Goal: Task Accomplishment & Management: Manage account settings

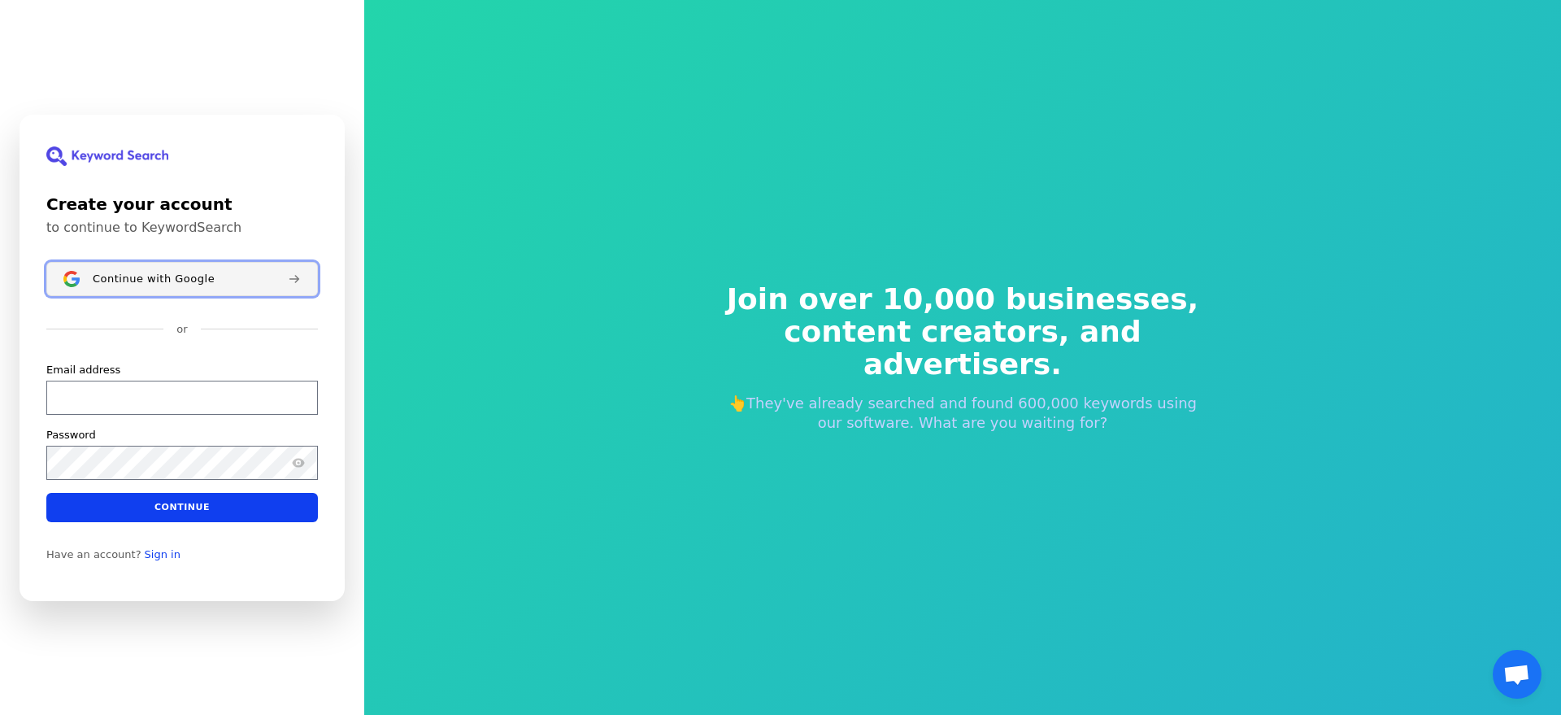
click at [172, 276] on span "Continue with Google" at bounding box center [154, 278] width 122 height 13
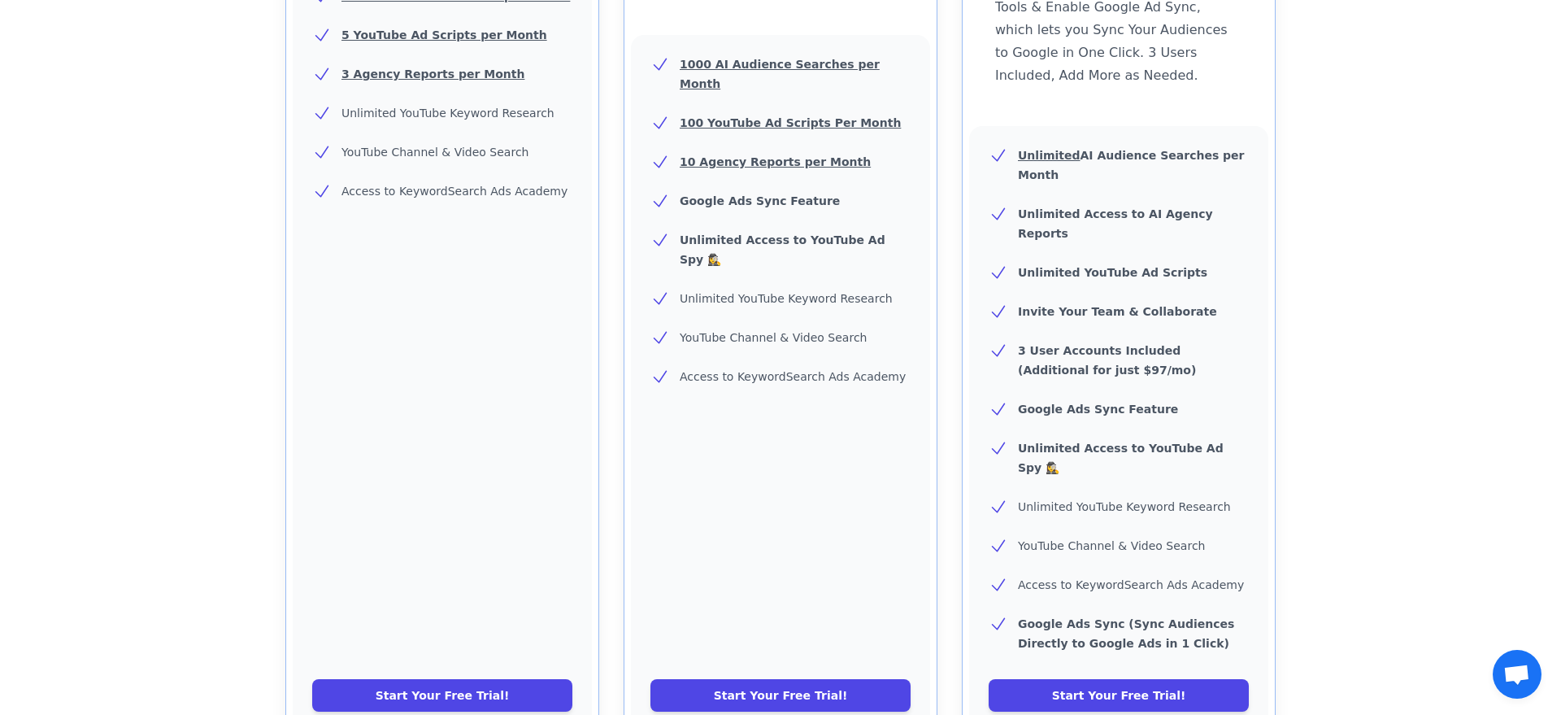
scroll to position [560, 0]
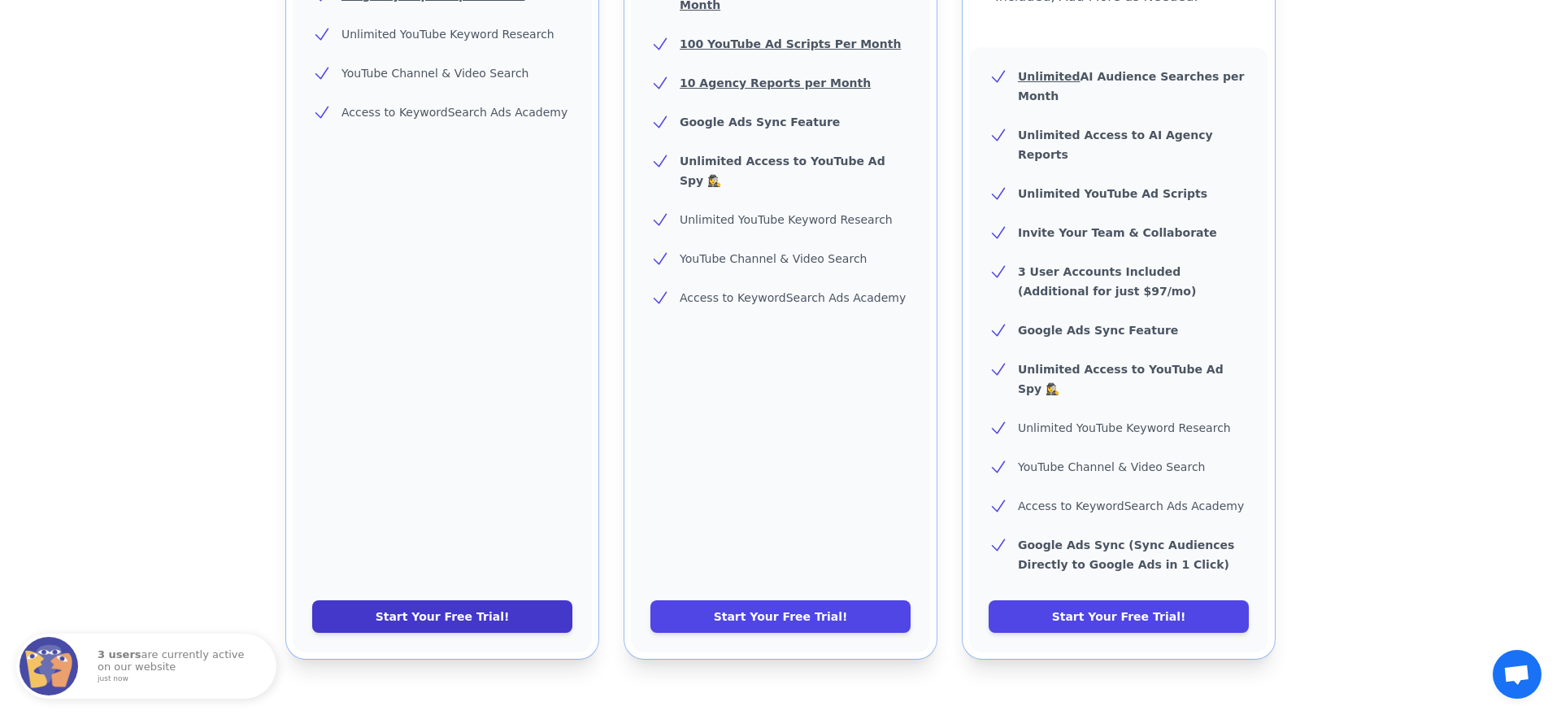
click at [499, 600] on link "Start Your Free Trial!" at bounding box center [442, 616] width 260 height 33
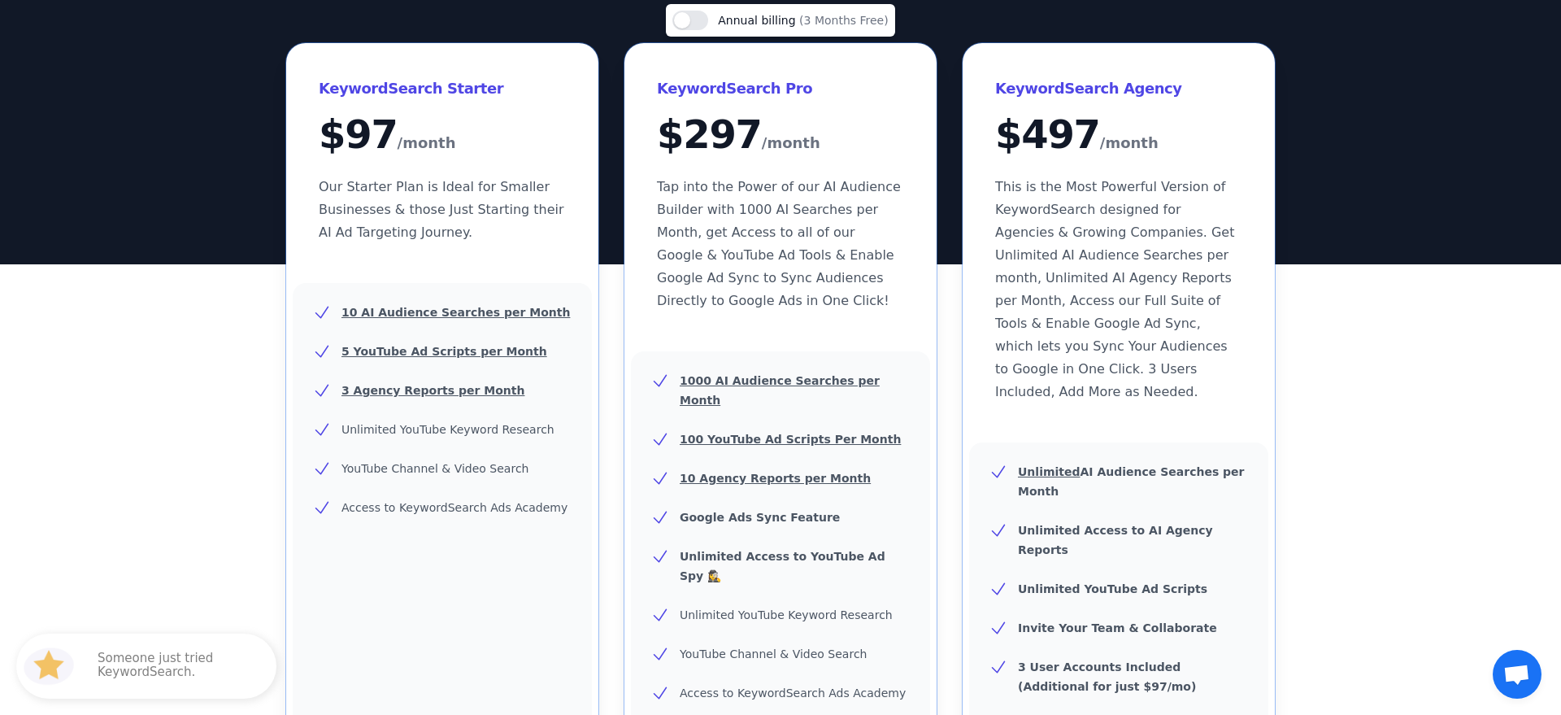
scroll to position [272, 0]
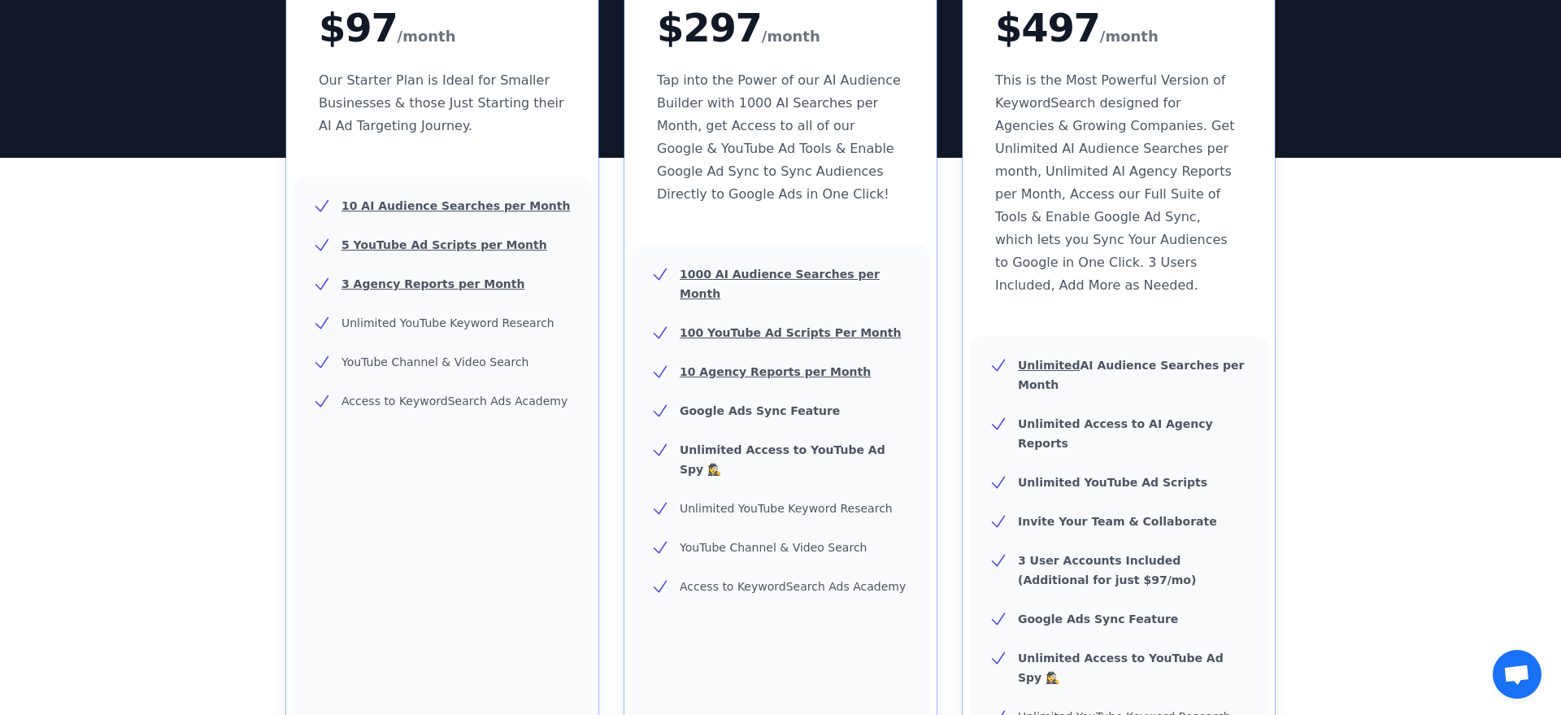
click at [425, 286] on u "3 Agency Reports per Month" at bounding box center [432, 283] width 183 height 13
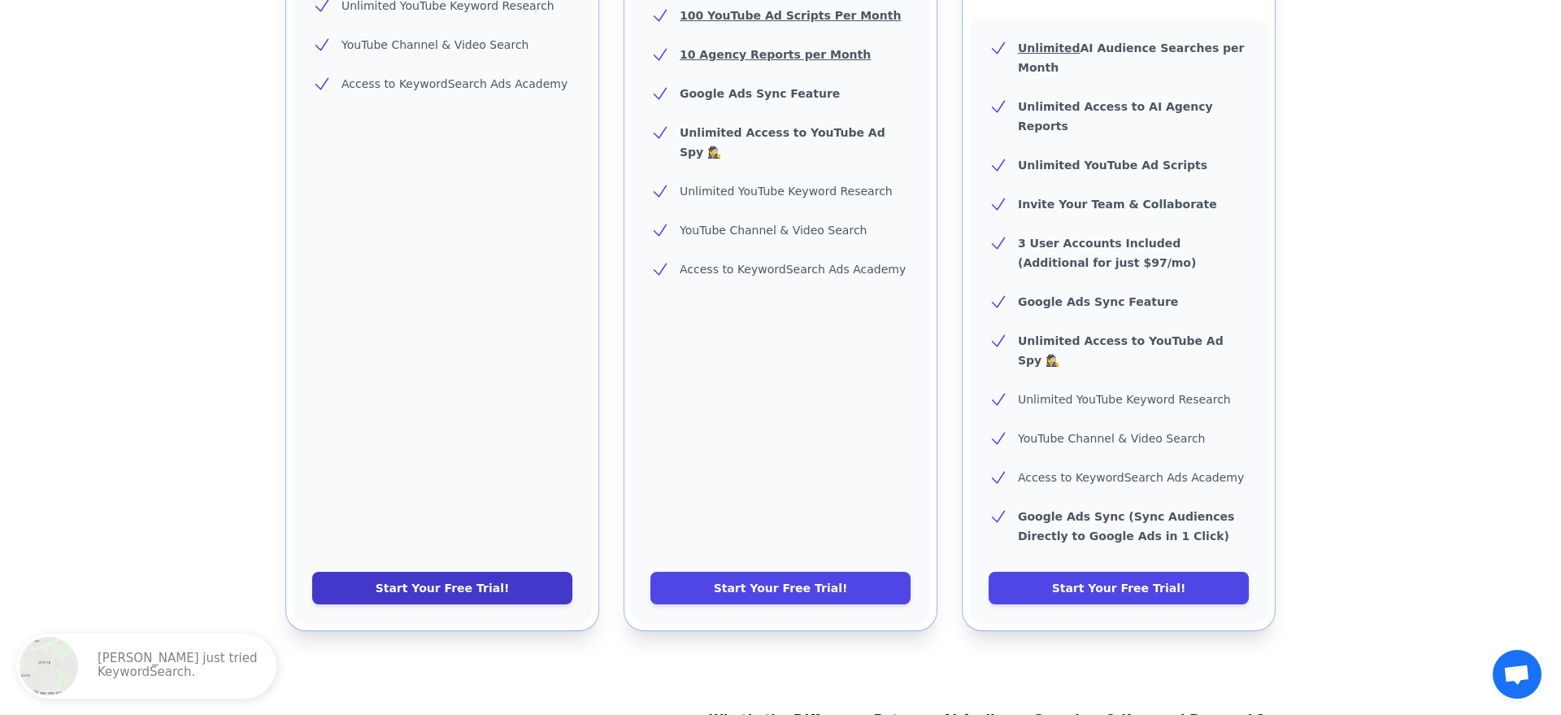
scroll to position [565, 0]
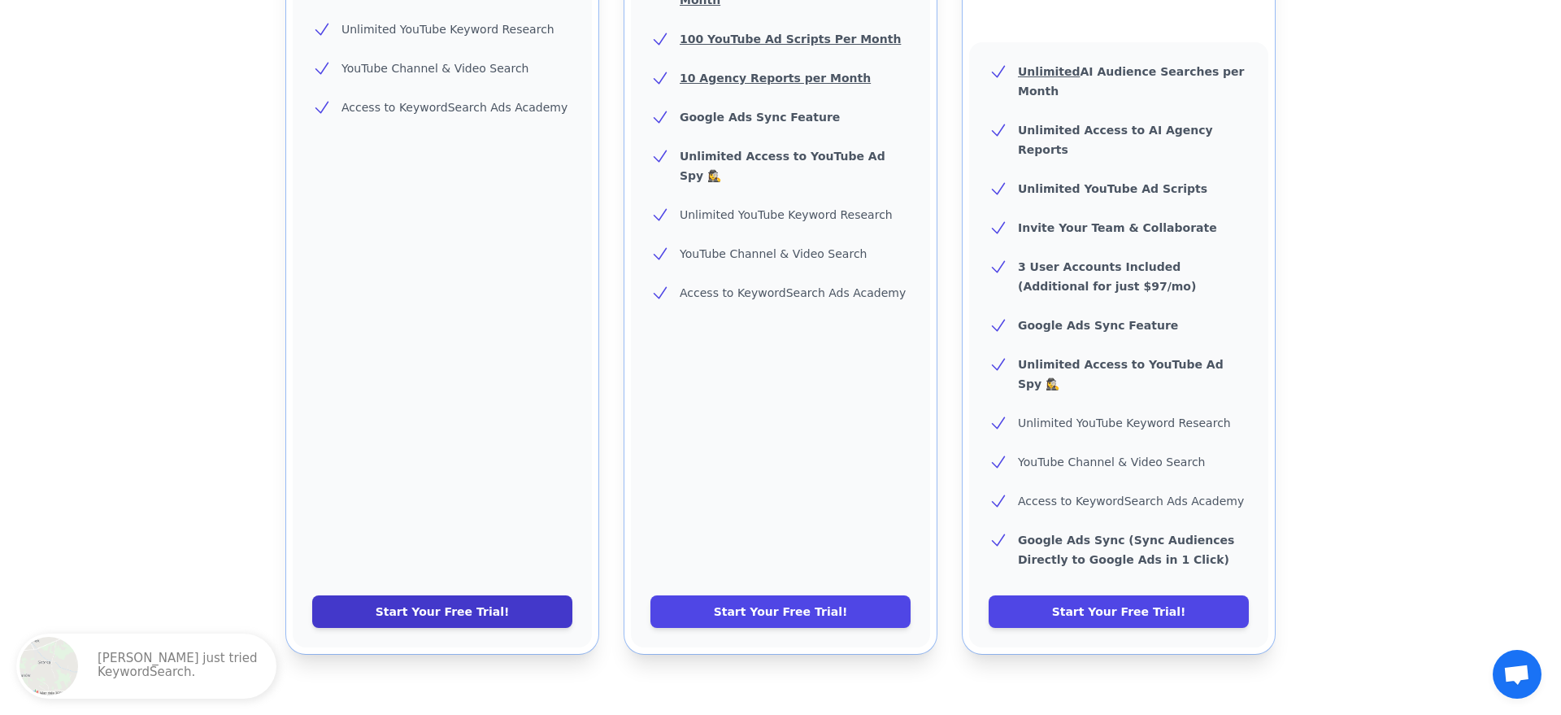
click at [436, 595] on link "Start Your Free Trial!" at bounding box center [442, 611] width 260 height 33
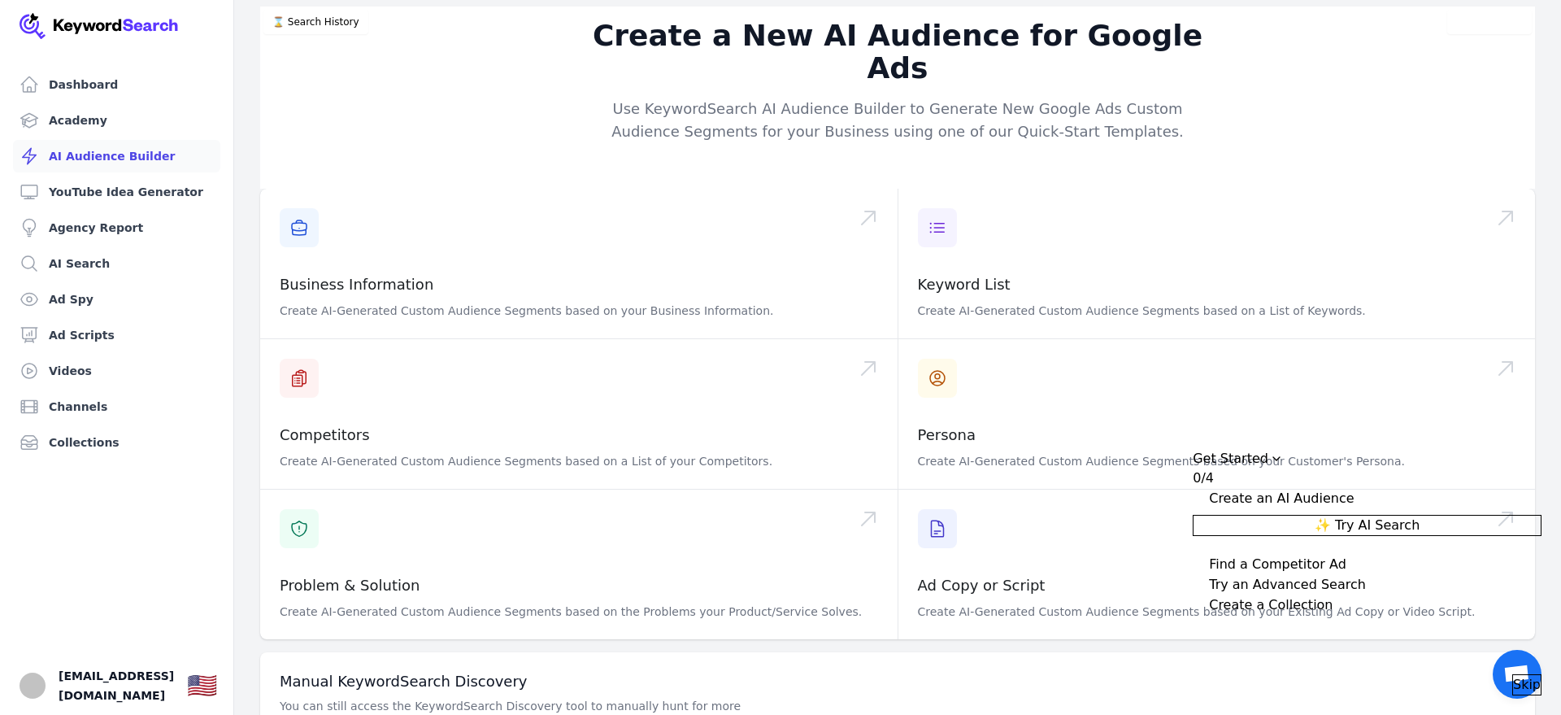
click at [1516, 676] on span "Skip" at bounding box center [1527, 685] width 28 height 20
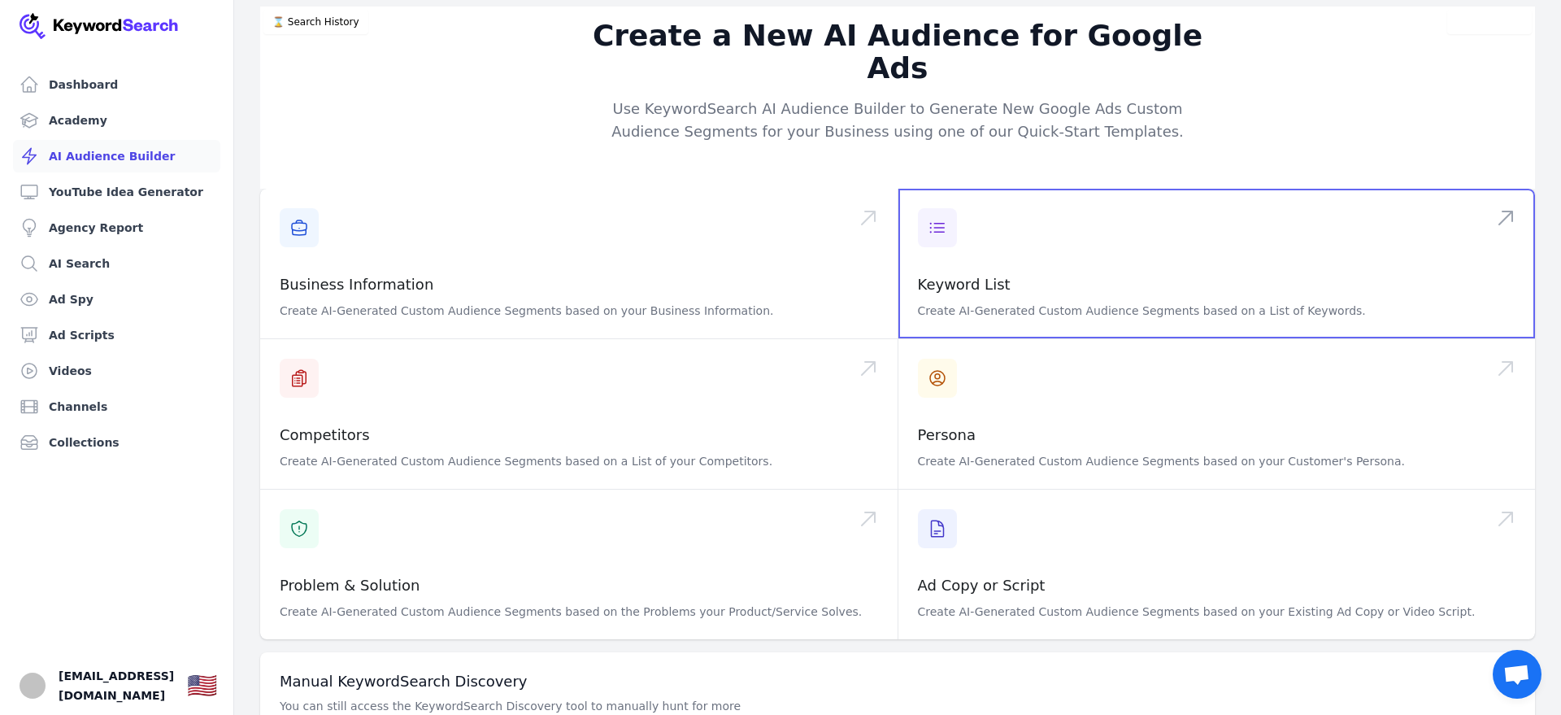
click at [963, 238] on span at bounding box center [1216, 264] width 637 height 150
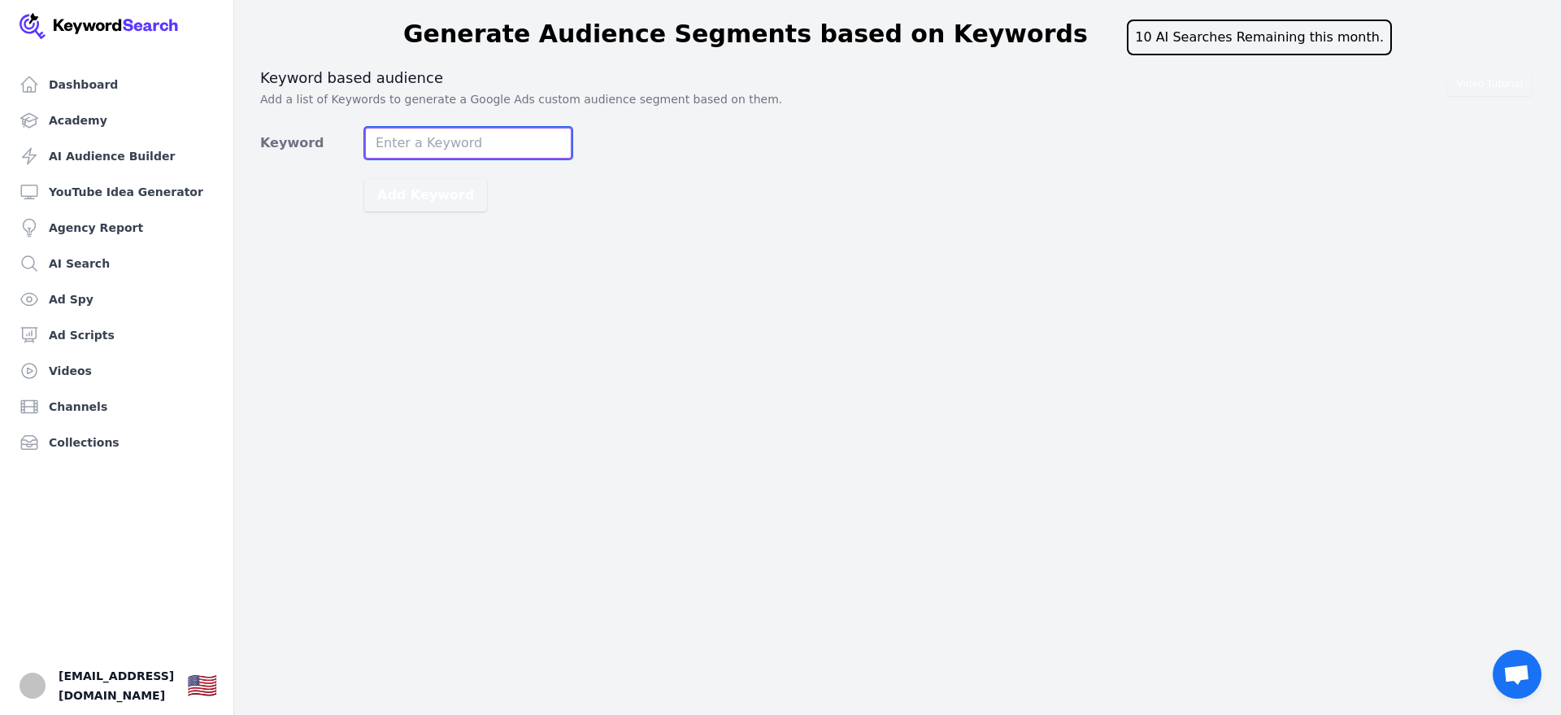
click at [453, 138] on input "Keyword" at bounding box center [468, 143] width 208 height 33
type input "reparation mac"
click at [364, 179] on button "Add Keyword" at bounding box center [425, 195] width 123 height 33
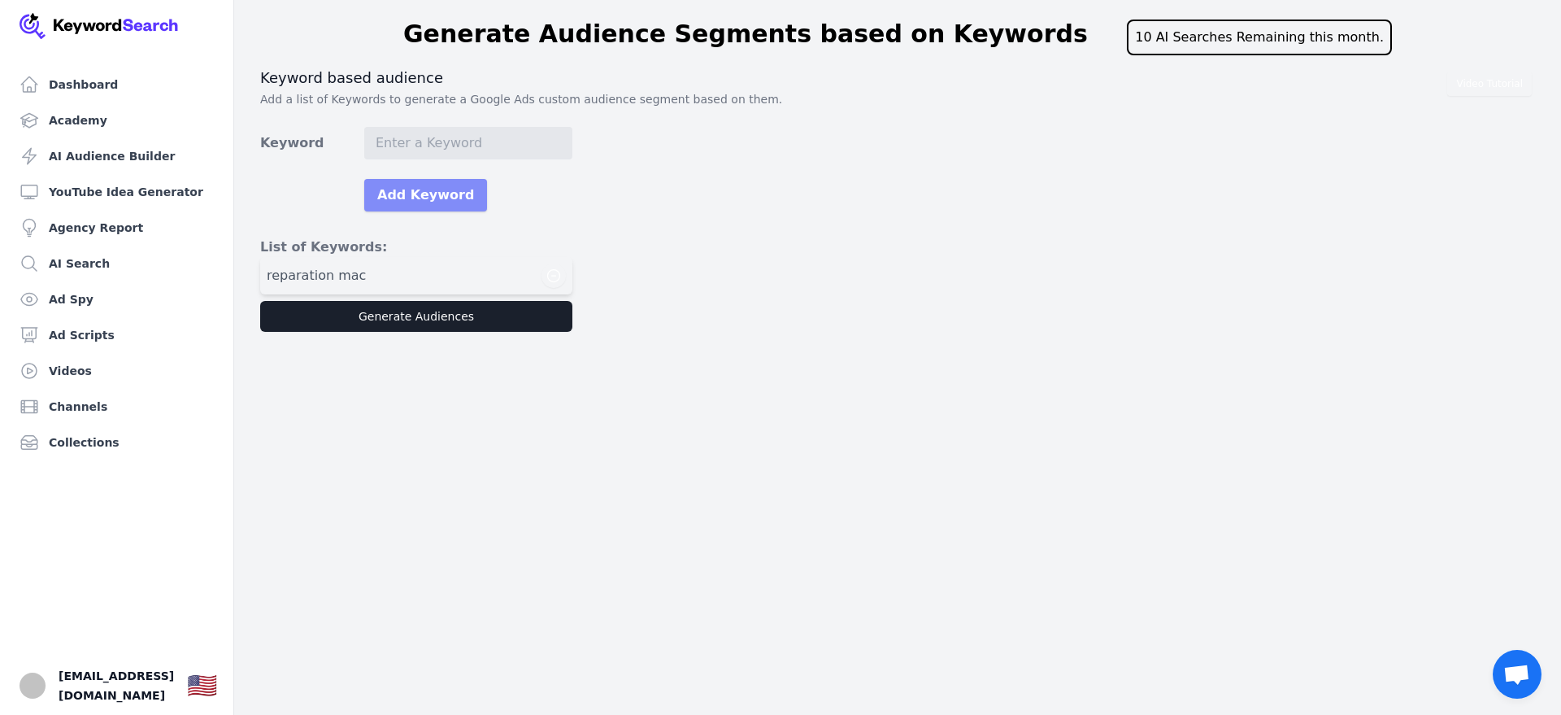
click at [432, 198] on button "Add Keyword" at bounding box center [425, 195] width 123 height 33
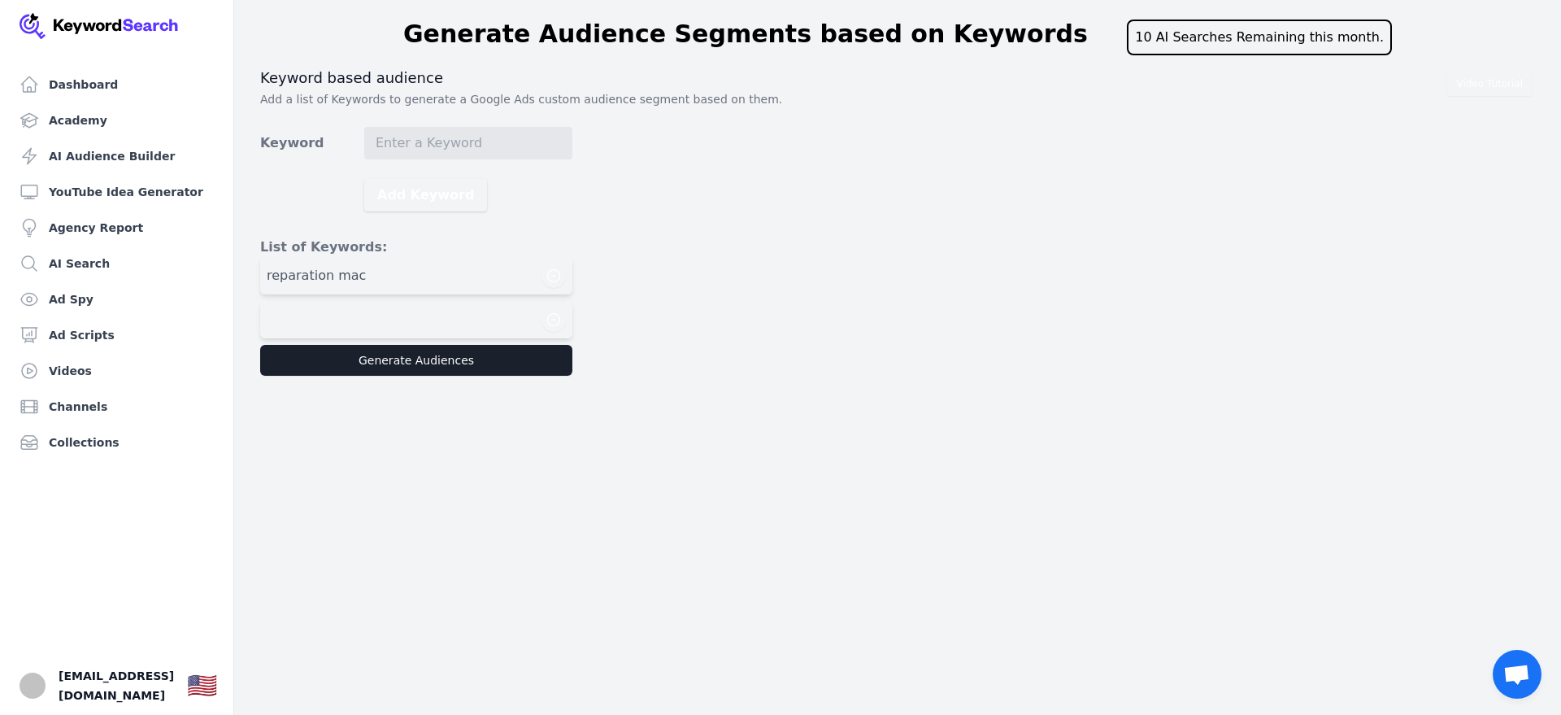
click at [449, 329] on div at bounding box center [416, 319] width 299 height 24
click at [424, 138] on input "Keyword" at bounding box center [468, 143] width 208 height 33
type input "reparation ecran mac"
click at [451, 189] on button "Add Keyword" at bounding box center [425, 195] width 123 height 33
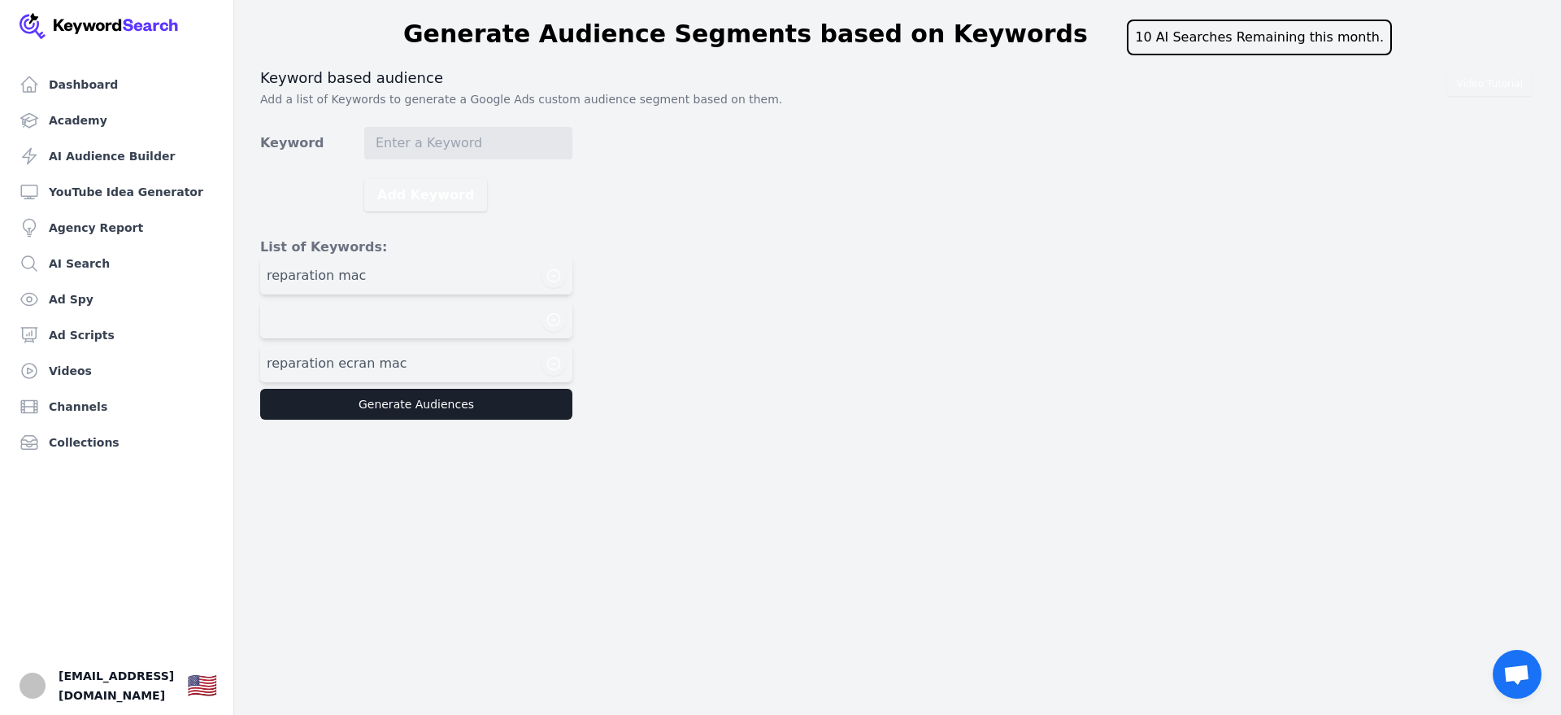
click at [401, 317] on div at bounding box center [416, 319] width 299 height 24
click at [428, 146] on input "Keyword" at bounding box center [468, 143] width 208 height 33
type input "reparation clavier mac"
click at [364, 179] on button "Add Keyword" at bounding box center [425, 195] width 123 height 33
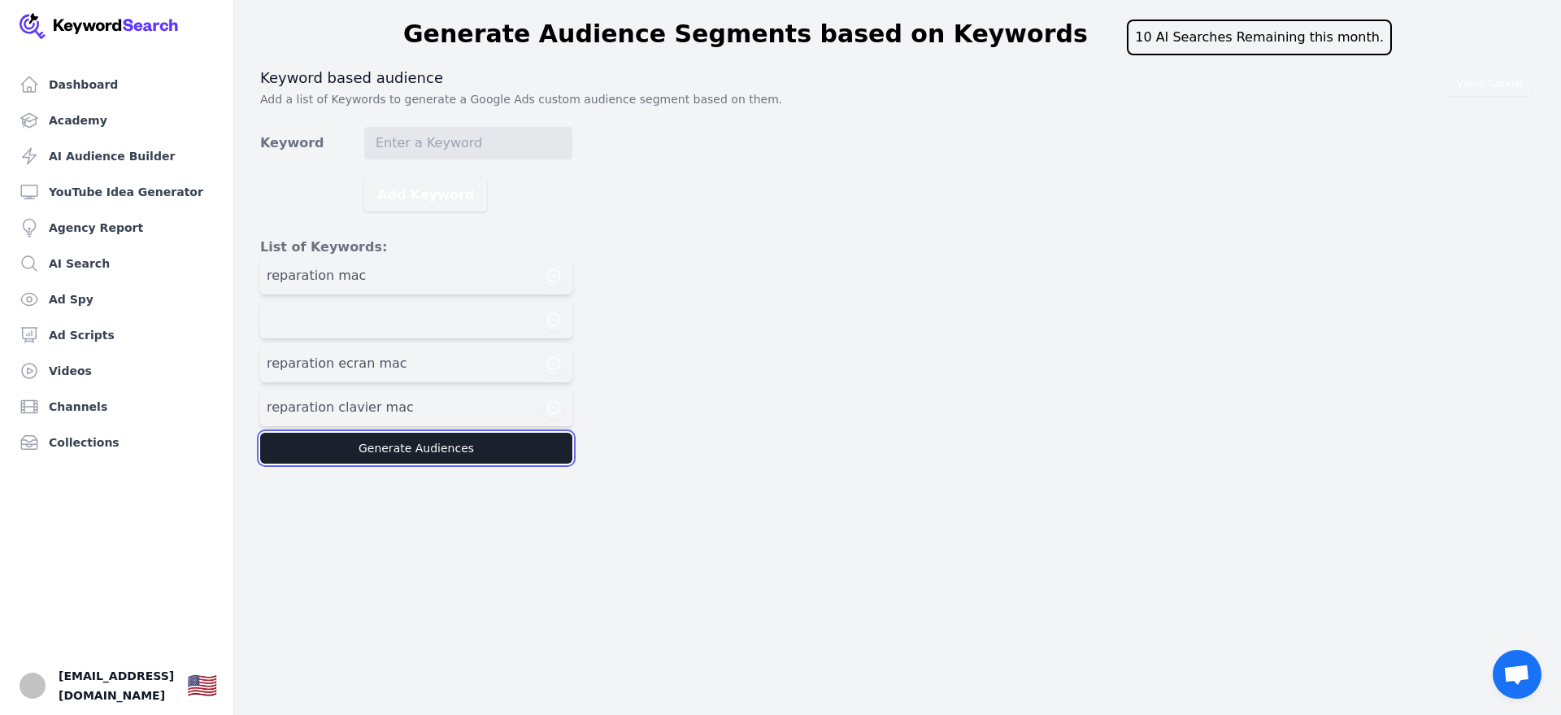
click at [455, 461] on button "Generate Audiences" at bounding box center [416, 448] width 312 height 31
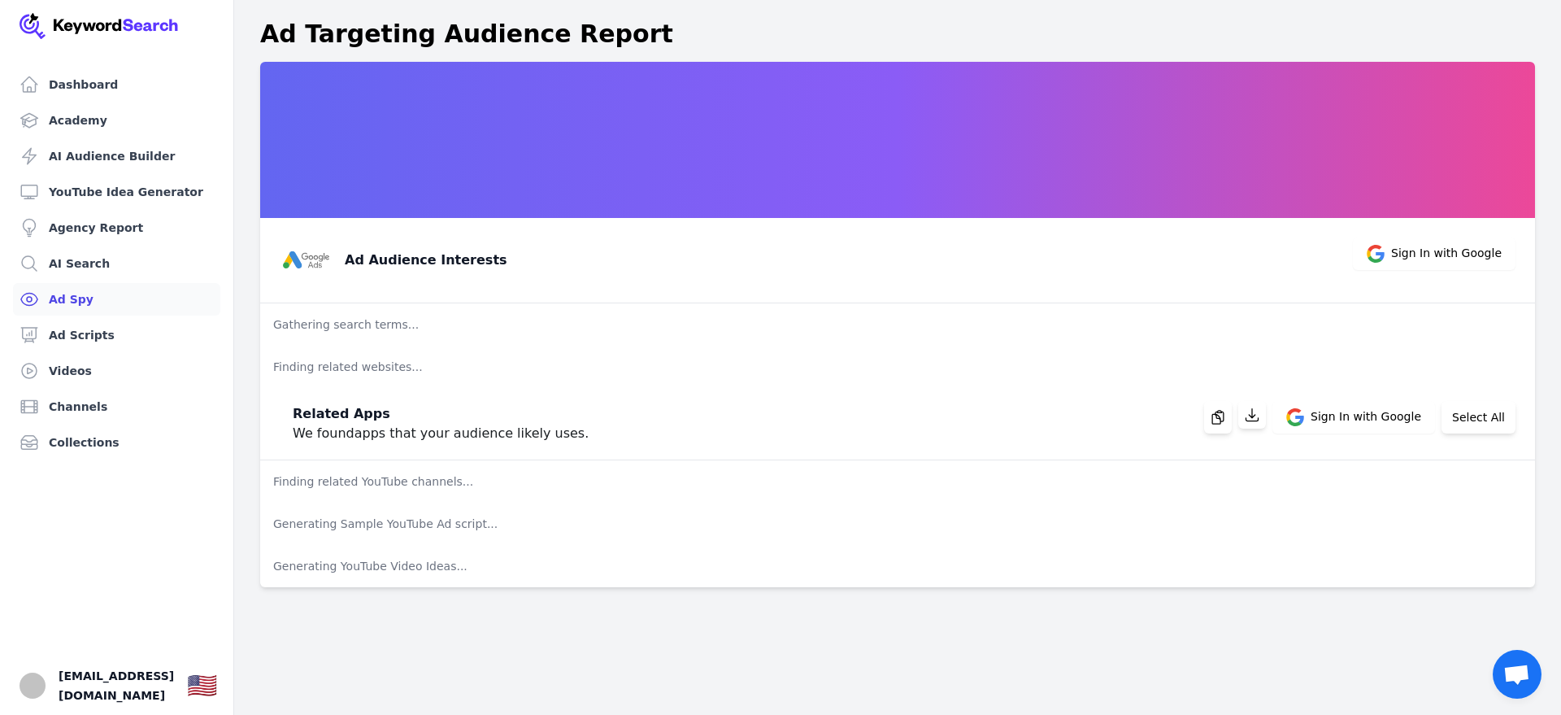
click at [89, 300] on link "Ad Spy" at bounding box center [116, 299] width 207 height 33
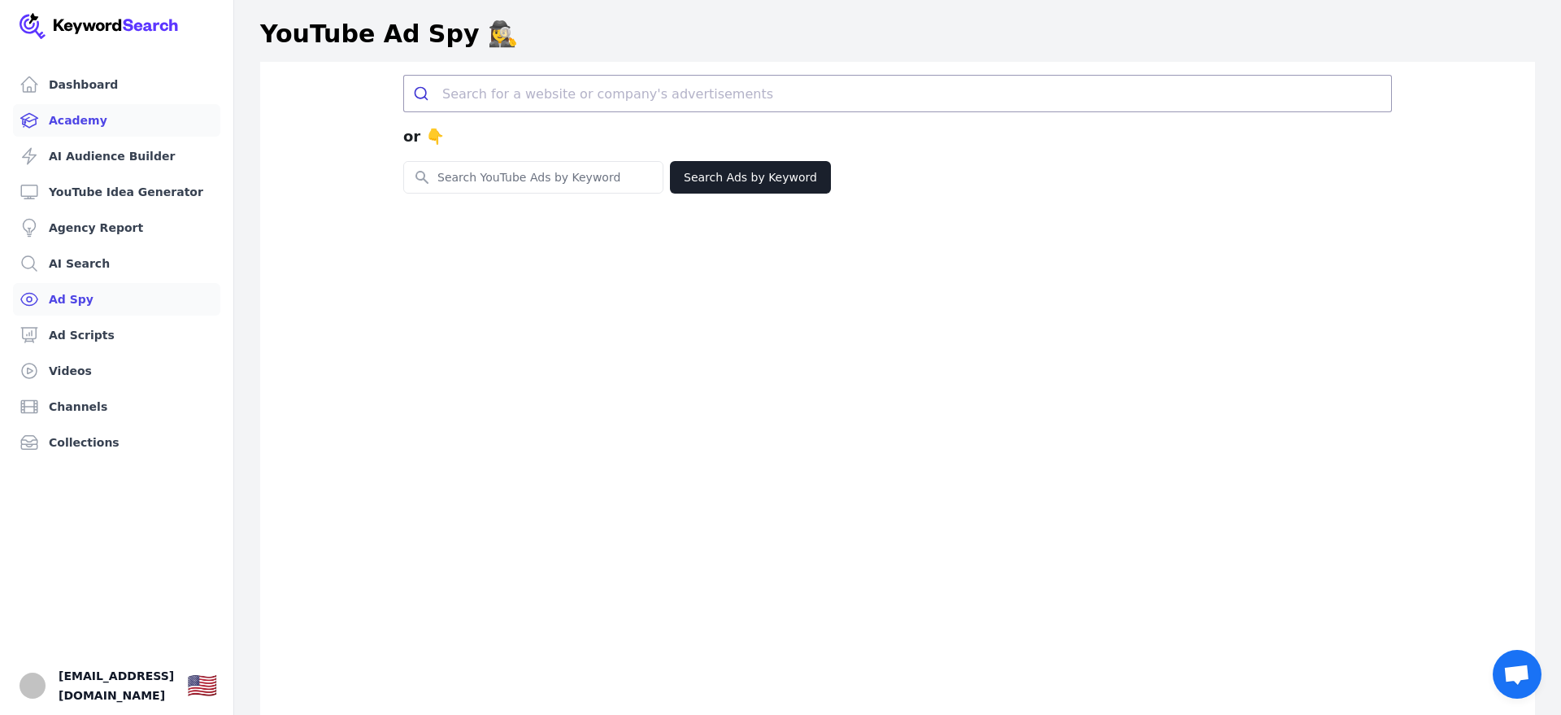
click at [65, 121] on link "Academy" at bounding box center [116, 120] width 207 height 33
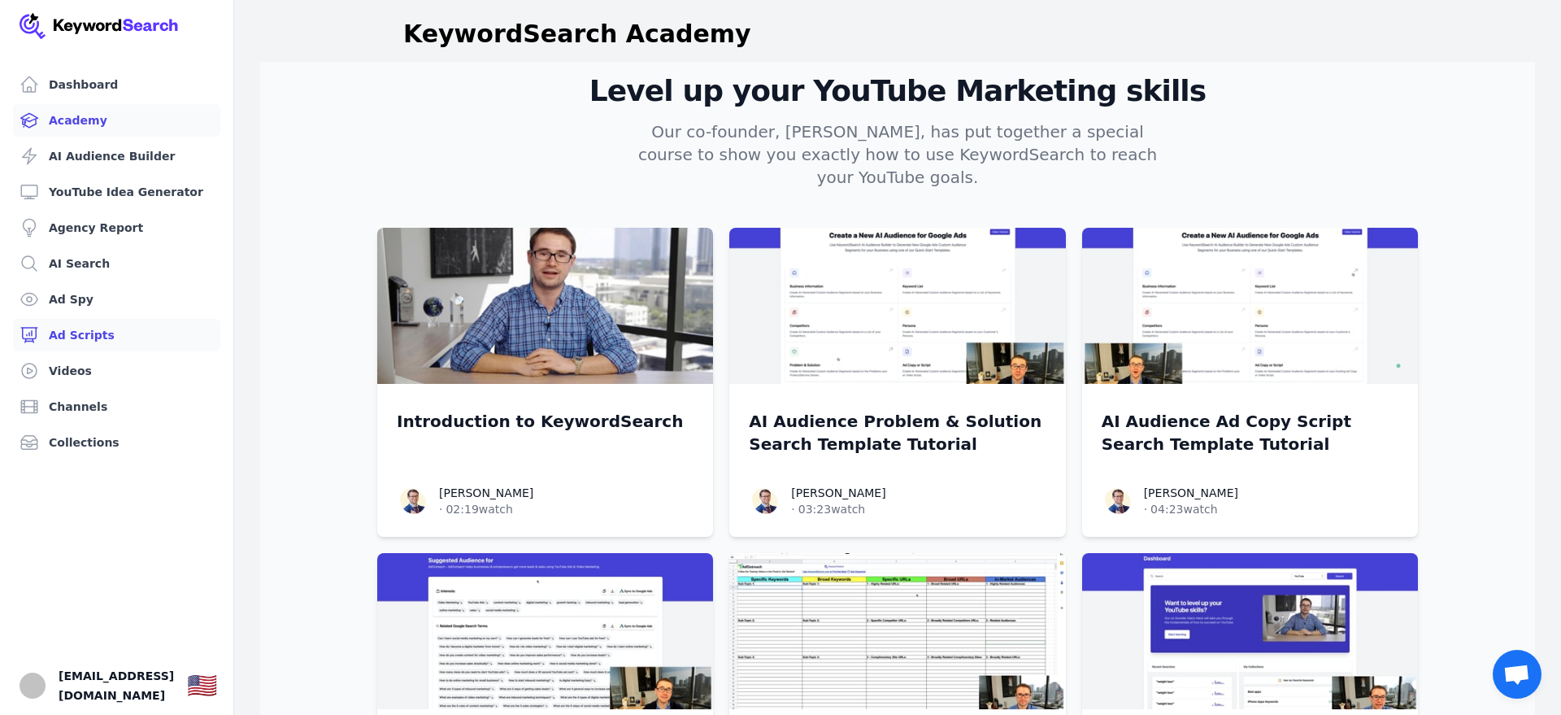
click at [92, 333] on link "Ad Scripts" at bounding box center [116, 335] width 207 height 33
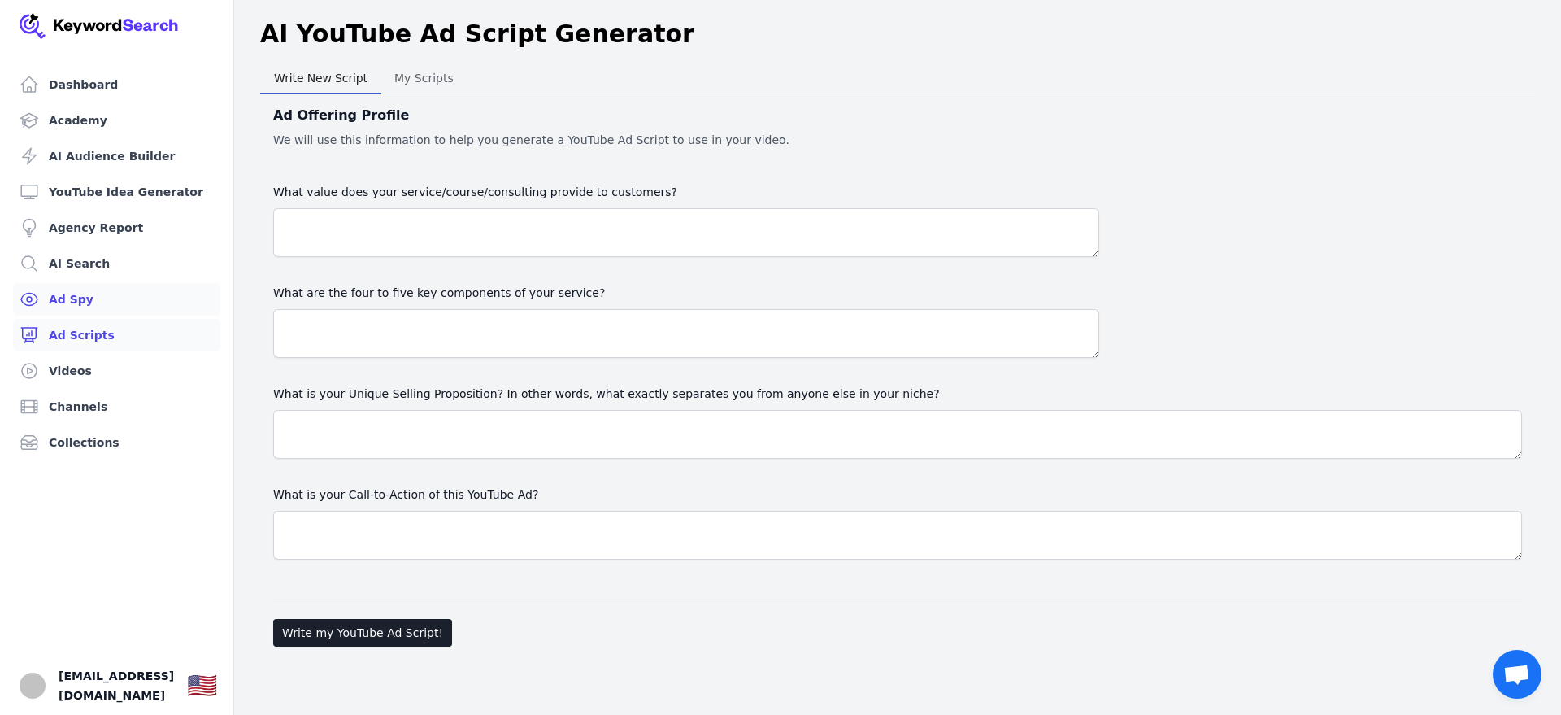
click at [65, 291] on link "Ad Spy" at bounding box center [116, 299] width 207 height 33
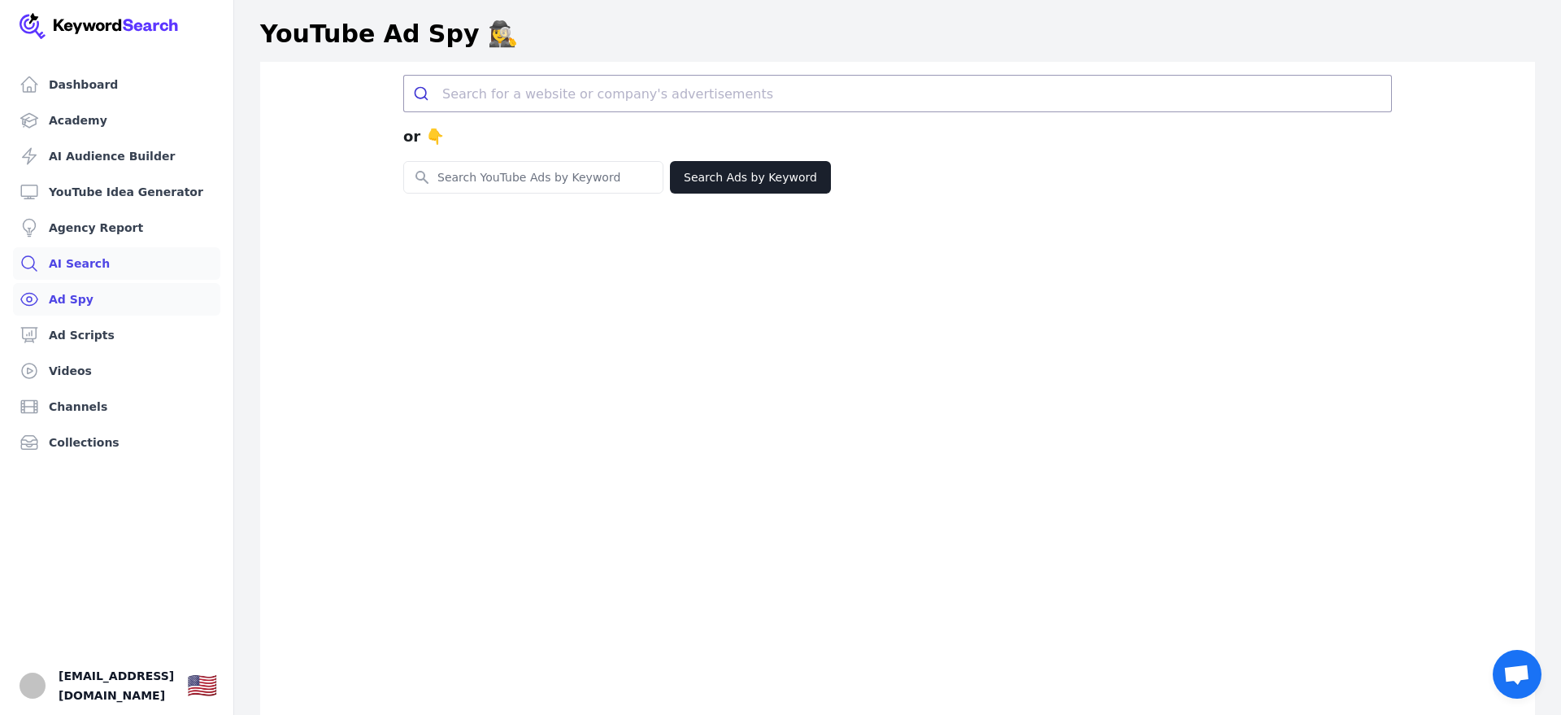
click at [72, 259] on link "AI Search" at bounding box center [116, 263] width 207 height 33
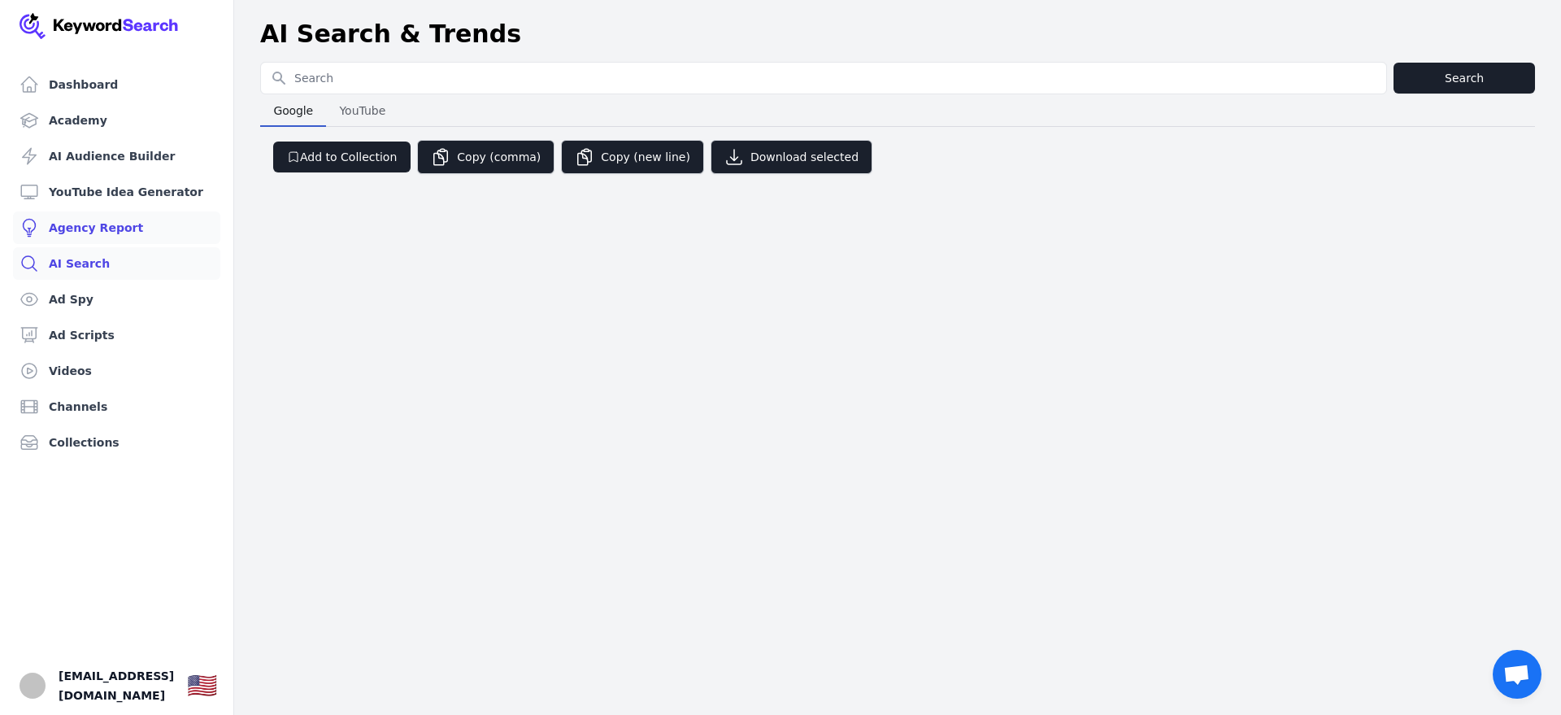
click at [76, 228] on link "Agency Report" at bounding box center [116, 227] width 207 height 33
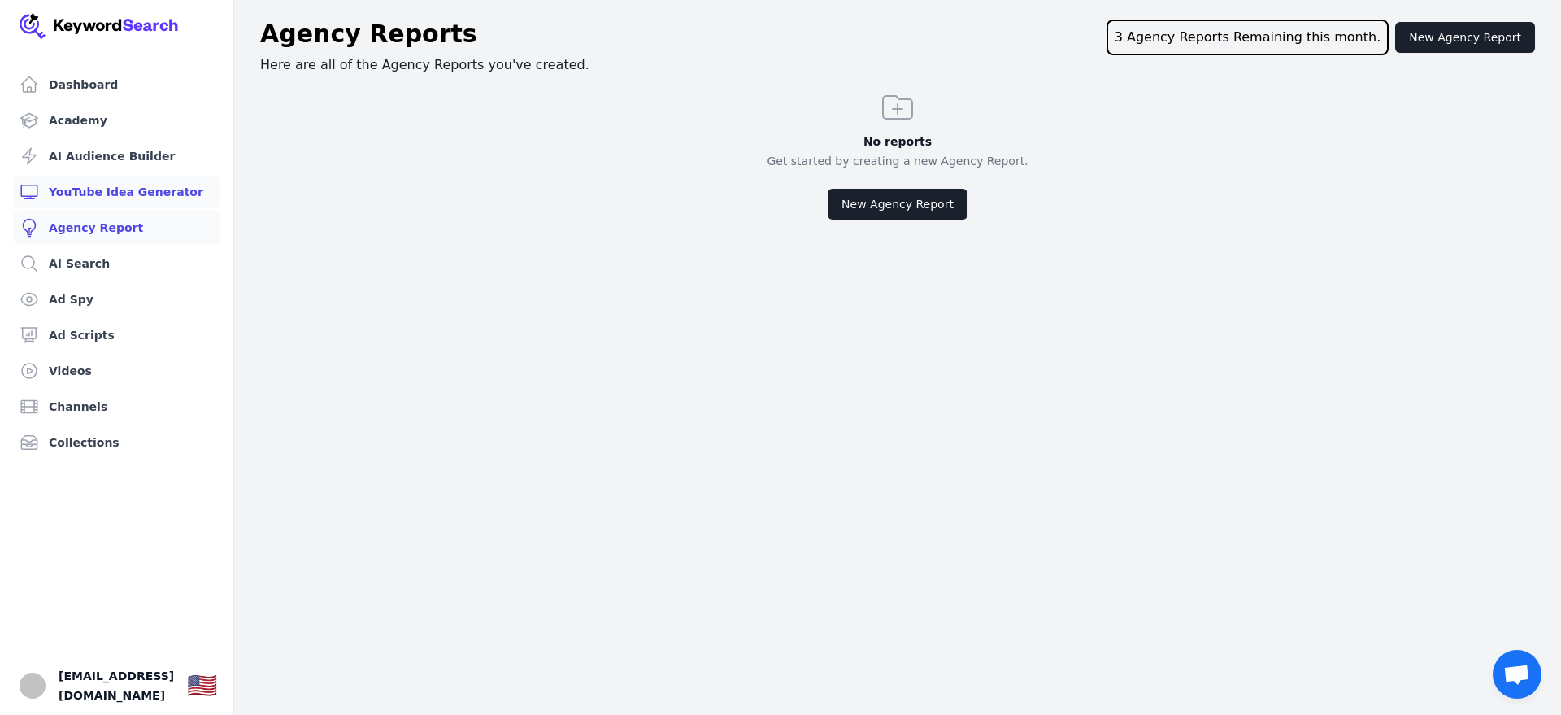
click at [85, 202] on link "YouTube Idea Generator" at bounding box center [116, 192] width 207 height 33
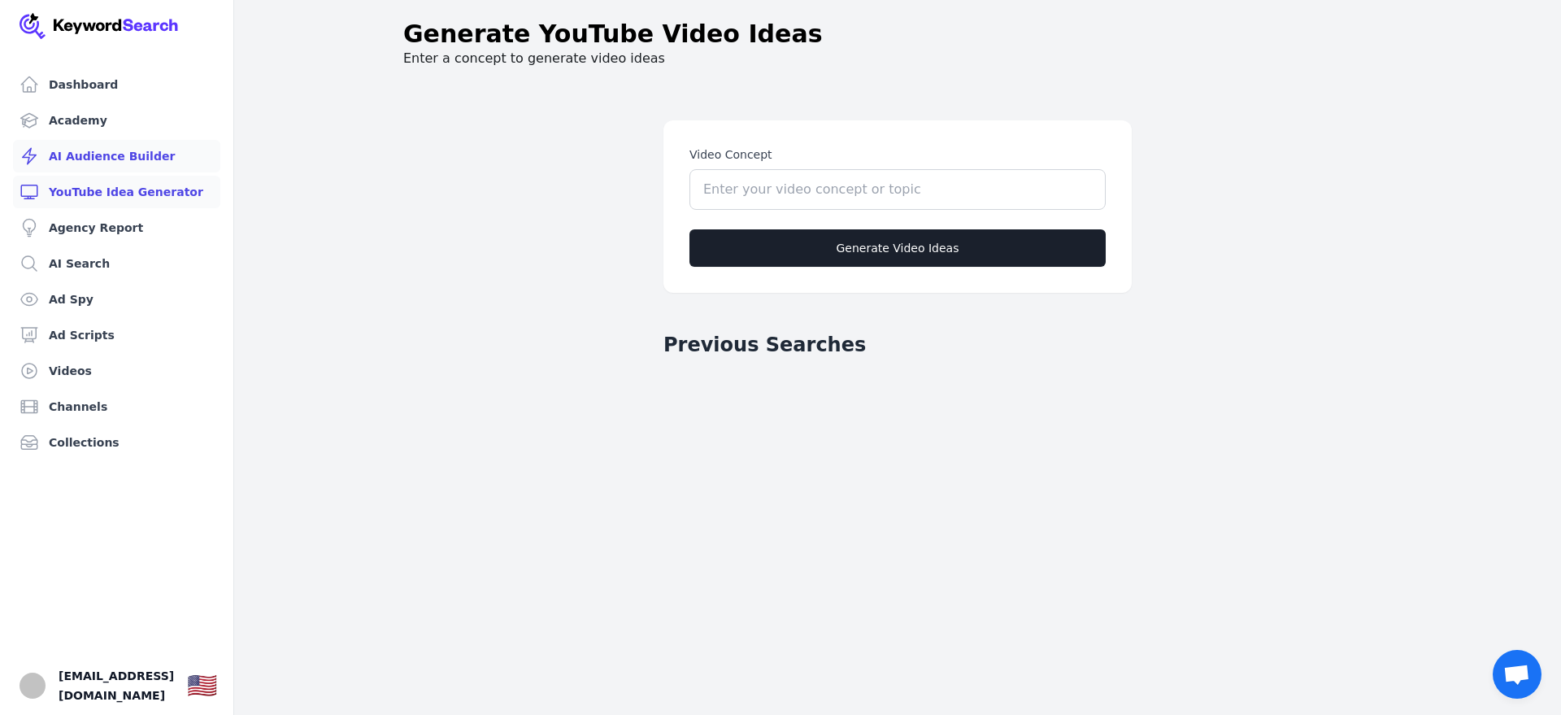
click at [89, 158] on link "AI Audience Builder" at bounding box center [116, 156] width 207 height 33
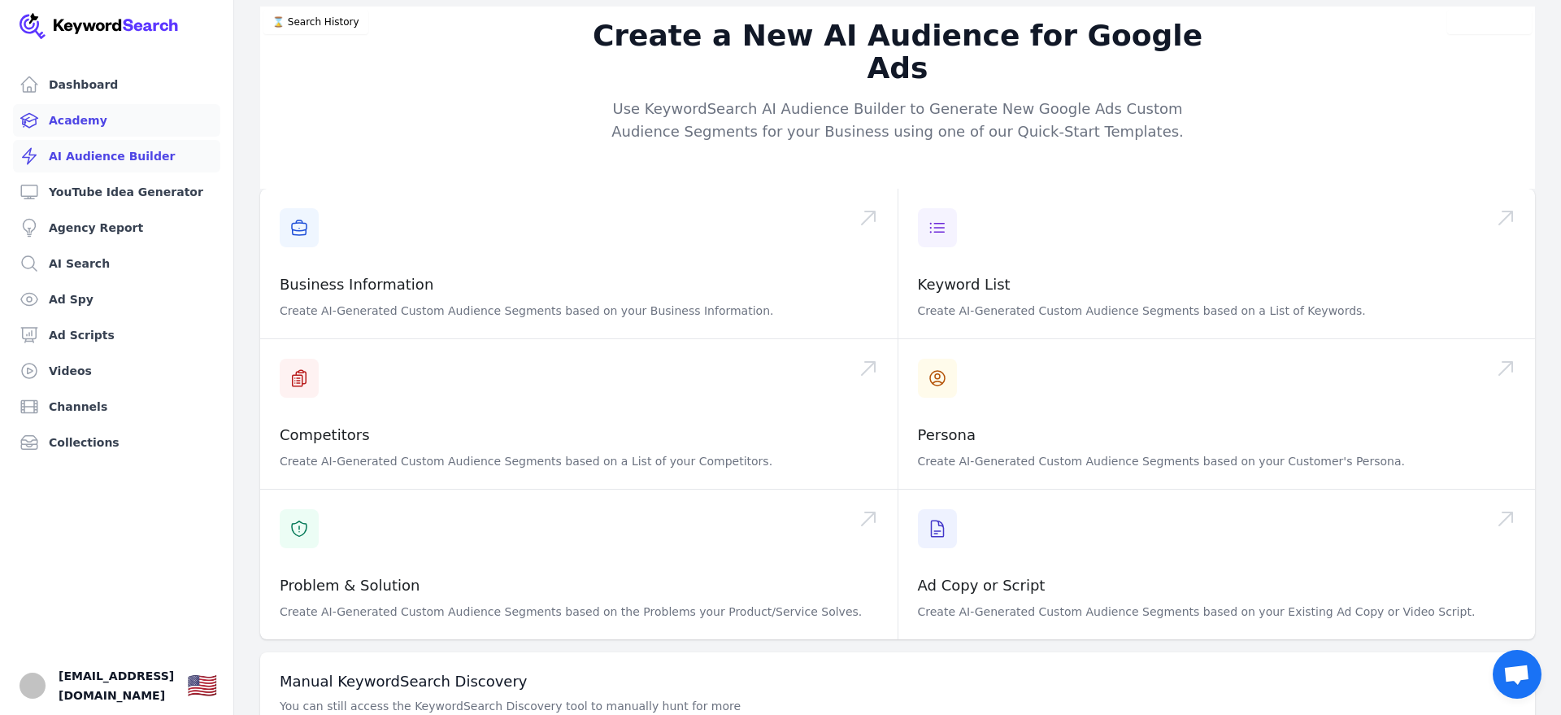
click at [89, 124] on link "Academy" at bounding box center [116, 120] width 207 height 33
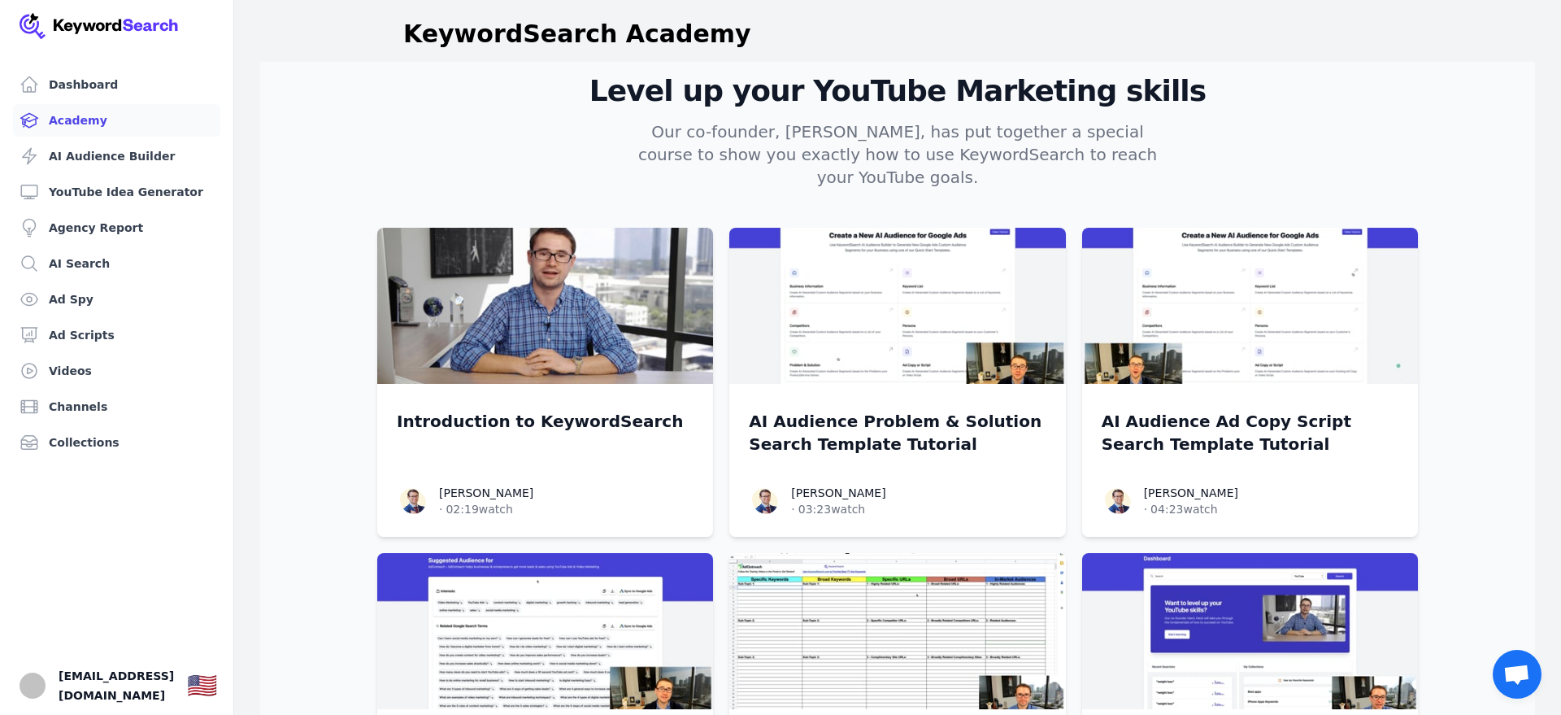
click at [86, 104] on link "Academy" at bounding box center [116, 120] width 207 height 33
click at [174, 690] on span "[EMAIL_ADDRESS][DOMAIN_NAME]" at bounding box center [116, 685] width 115 height 39
click at [38, 693] on img "Open user button" at bounding box center [33, 685] width 26 height 26
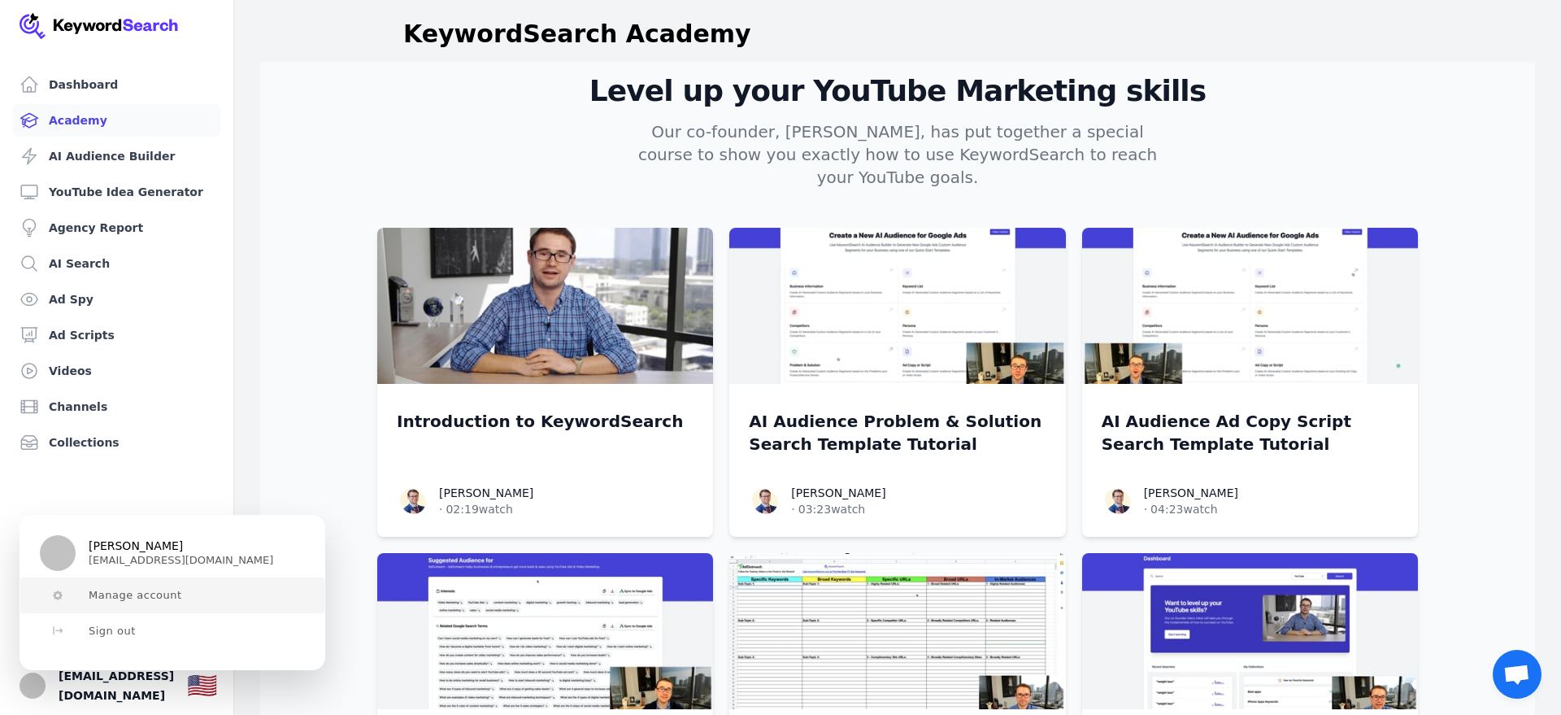
click at [158, 598] on span "Manage account" at bounding box center [136, 595] width 94 height 13
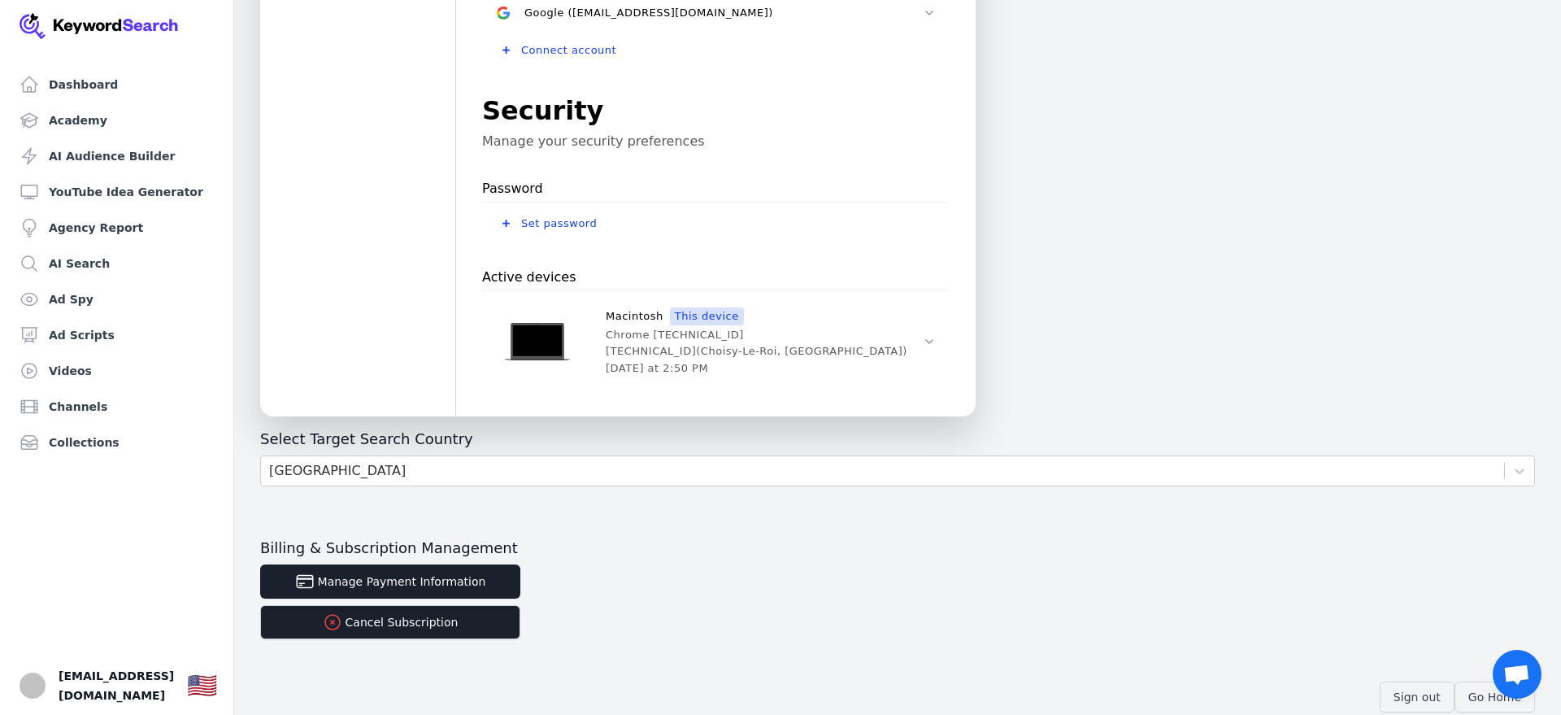
scroll to position [463, 0]
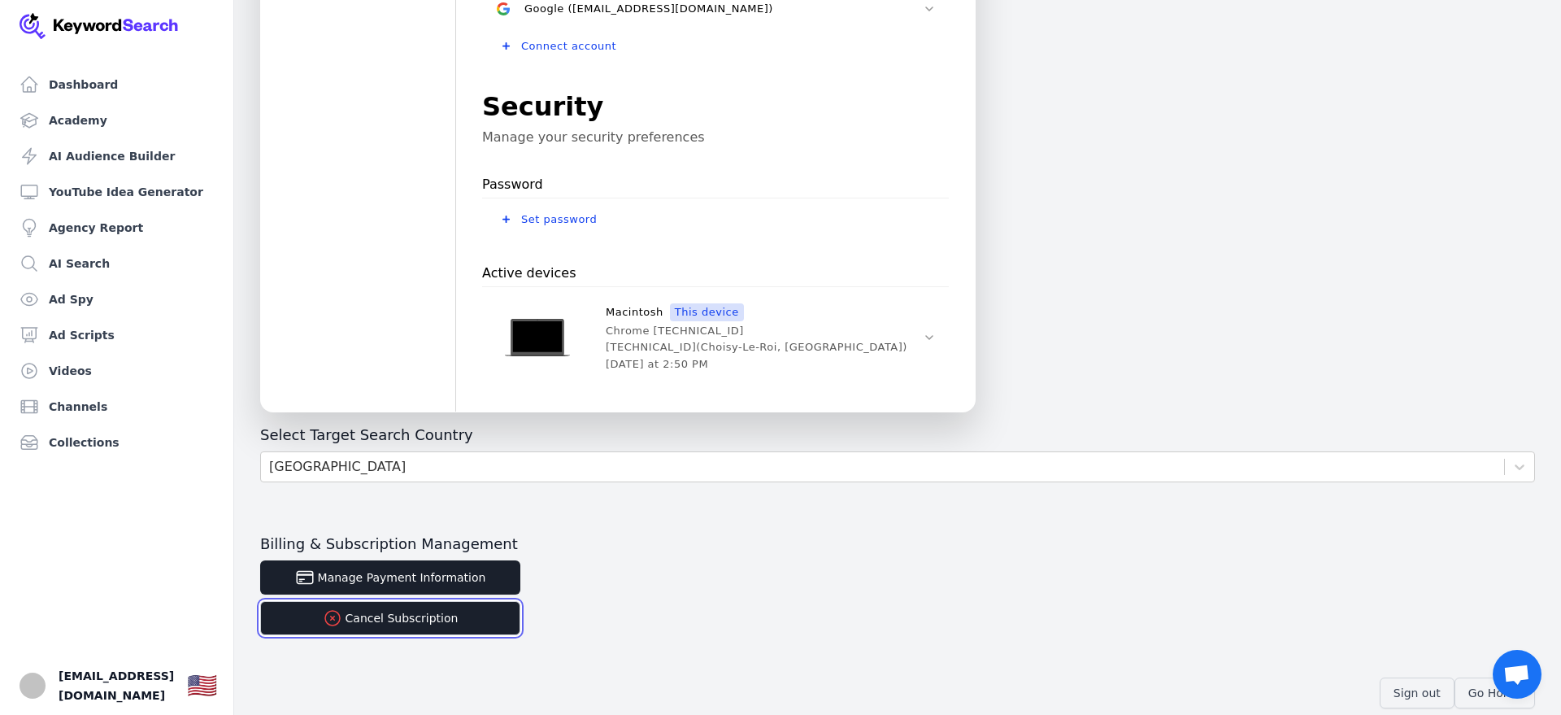
click at [429, 615] on button "Cancel Subscription" at bounding box center [390, 618] width 260 height 34
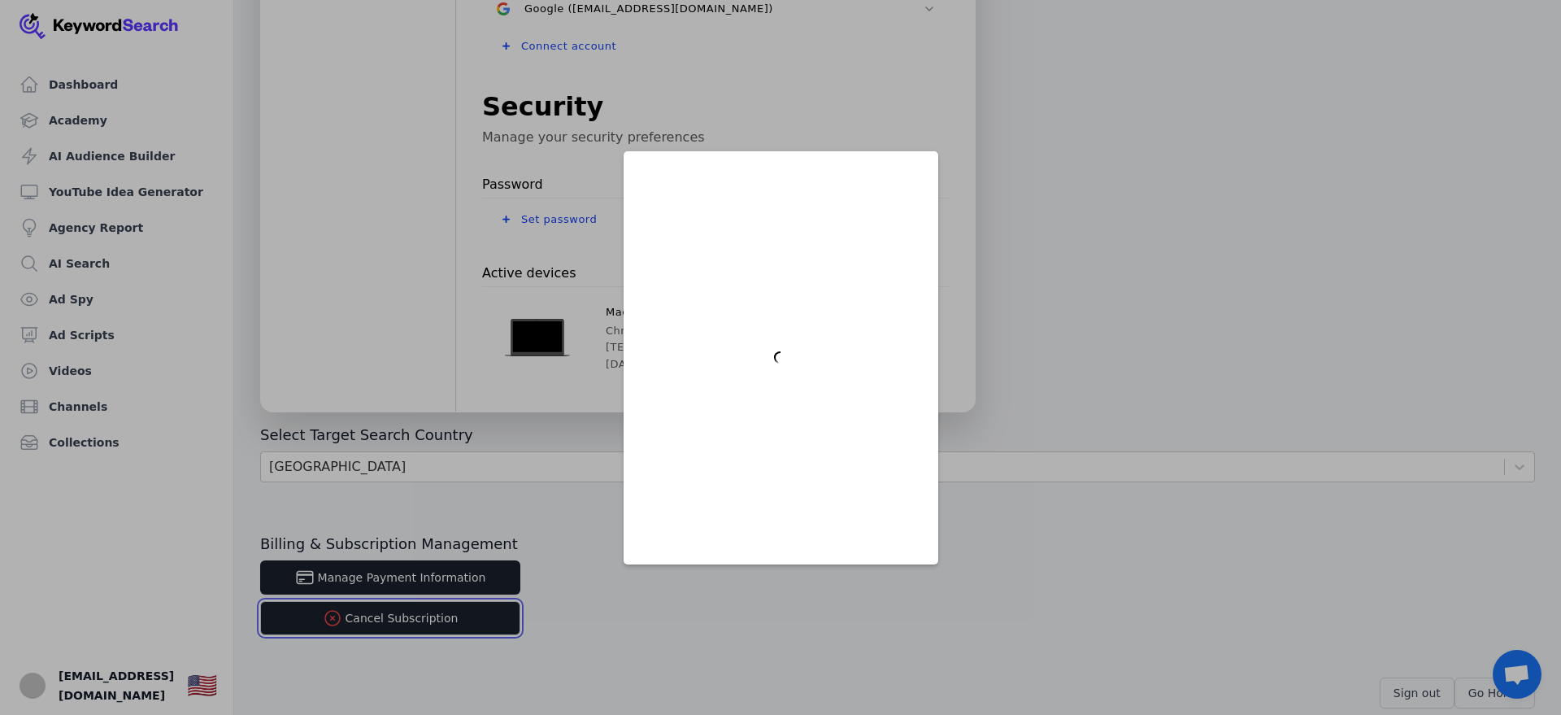
scroll to position [0, 0]
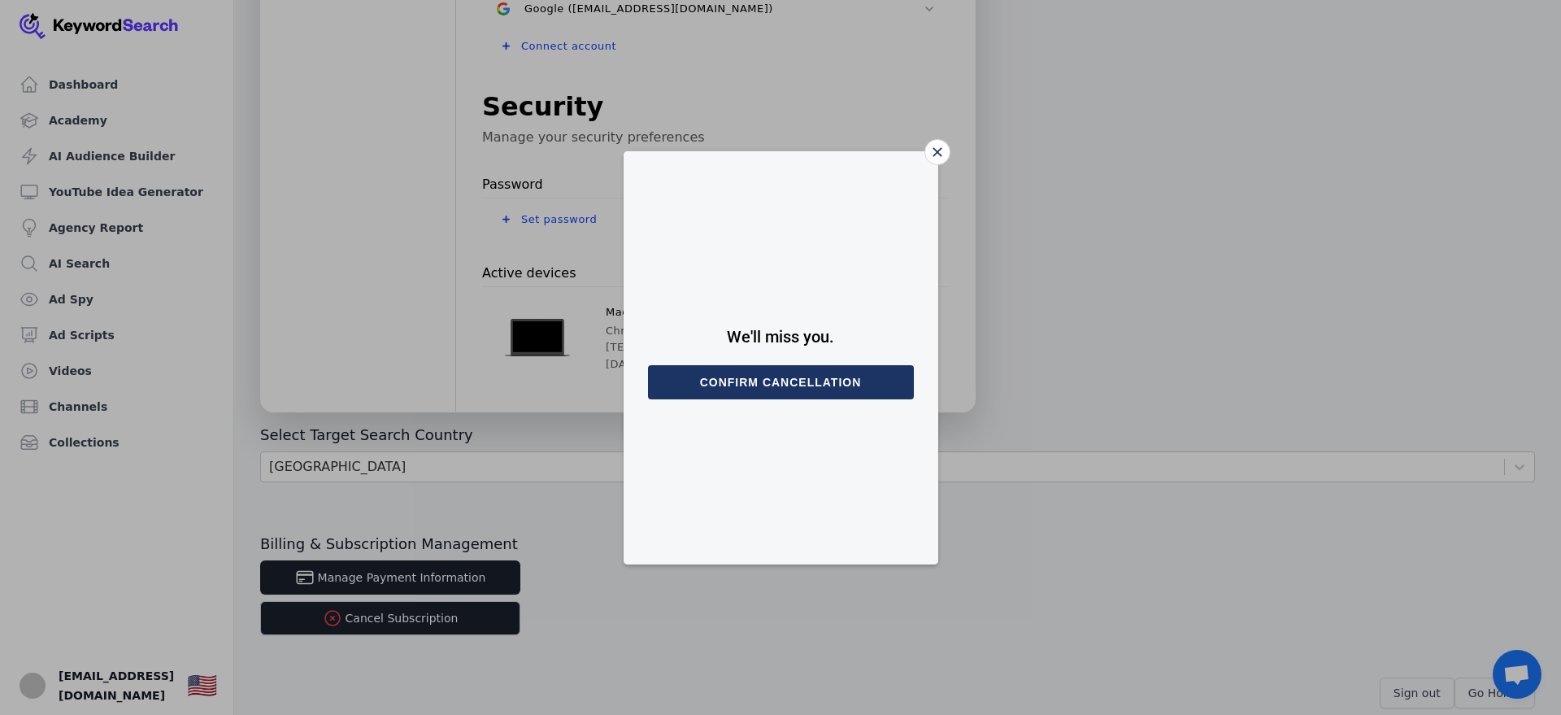
click at [845, 377] on button "Confirm cancellation" at bounding box center [781, 382] width 266 height 34
